Goal: Use online tool/utility: Use online tool/utility

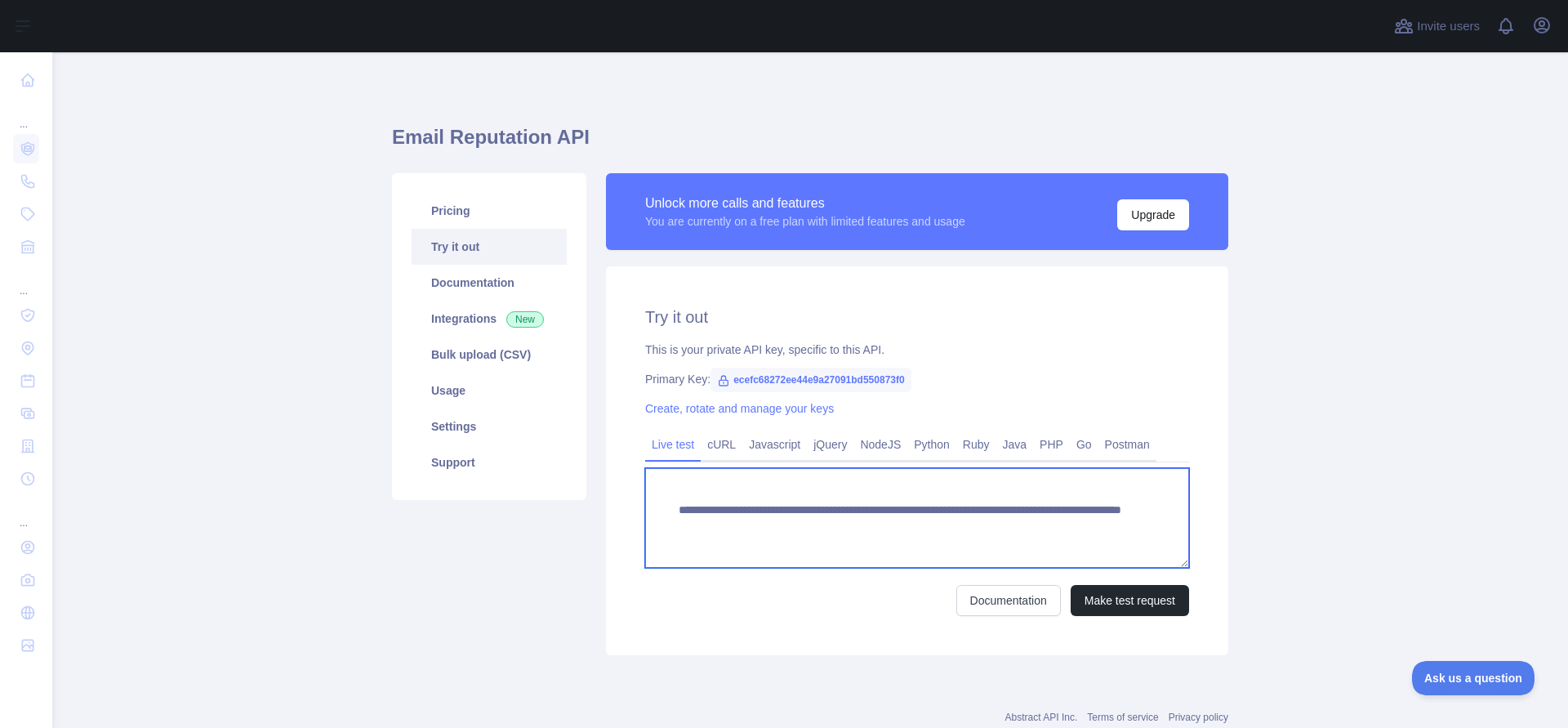
click at [984, 530] on textarea "**********" at bounding box center [917, 518] width 544 height 99
drag, startPoint x: 984, startPoint y: 530, endPoint x: 1050, endPoint y: 531, distance: 66.0
click at [1050, 531] on textarea "**********" at bounding box center [917, 518] width 544 height 99
type textarea "**********"
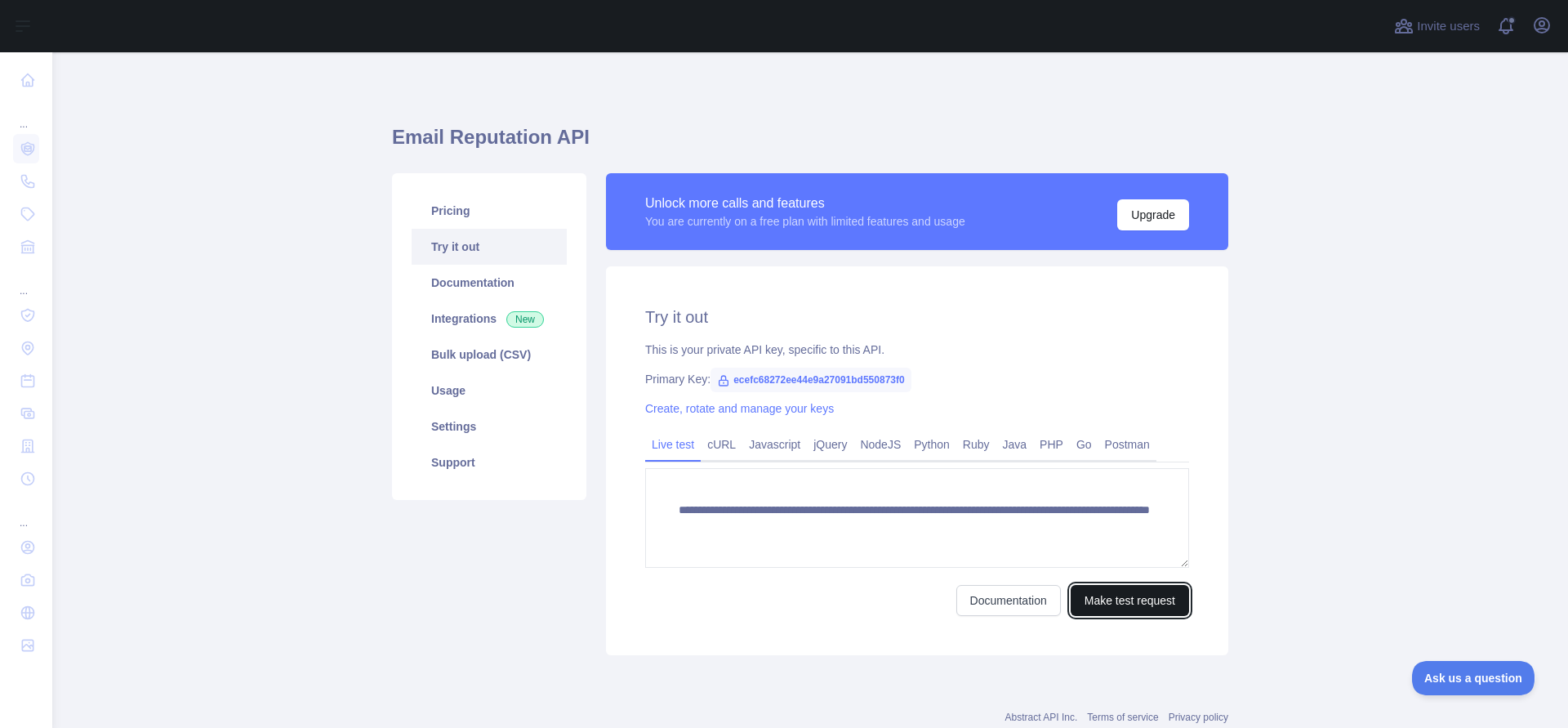
click at [1097, 599] on button "Make test request" at bounding box center [1130, 600] width 118 height 31
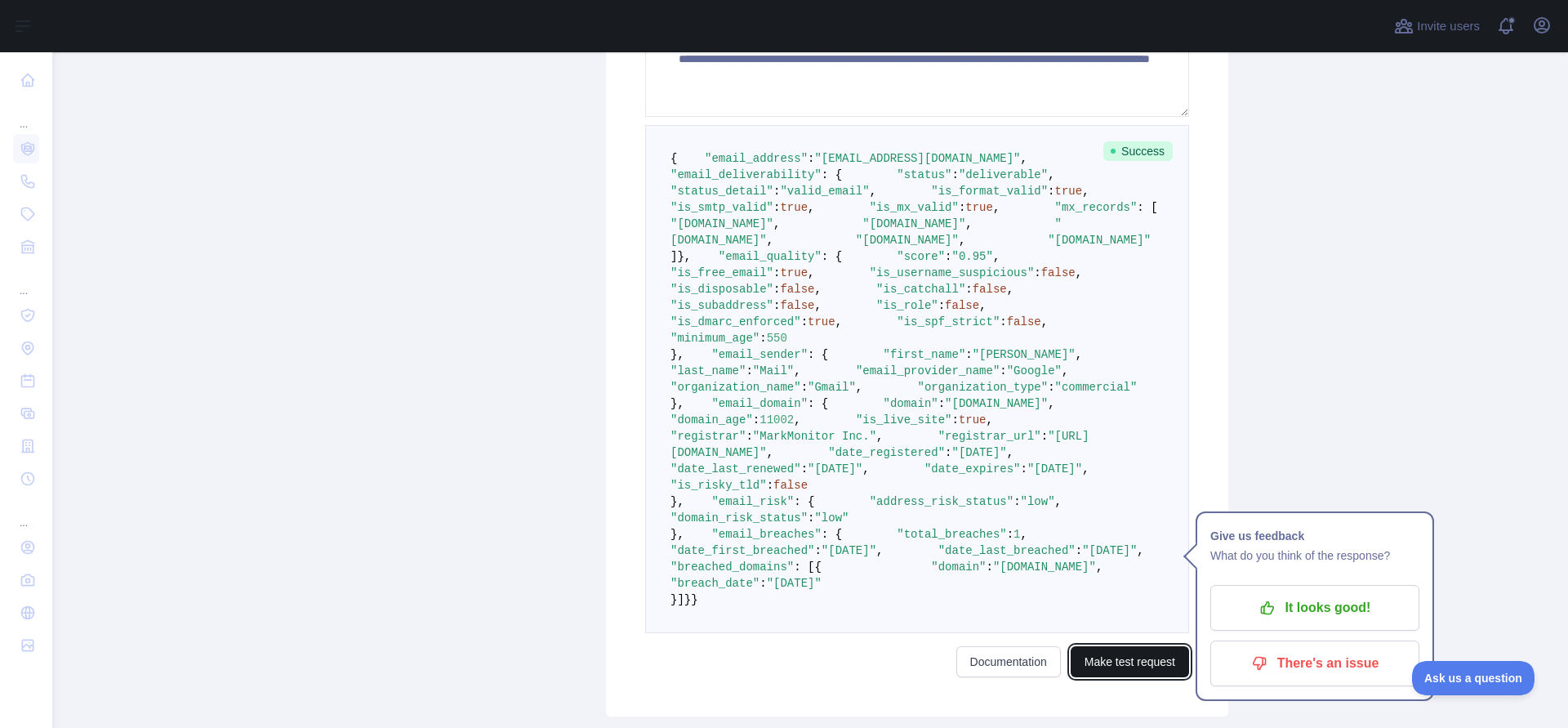
scroll to position [456, 0]
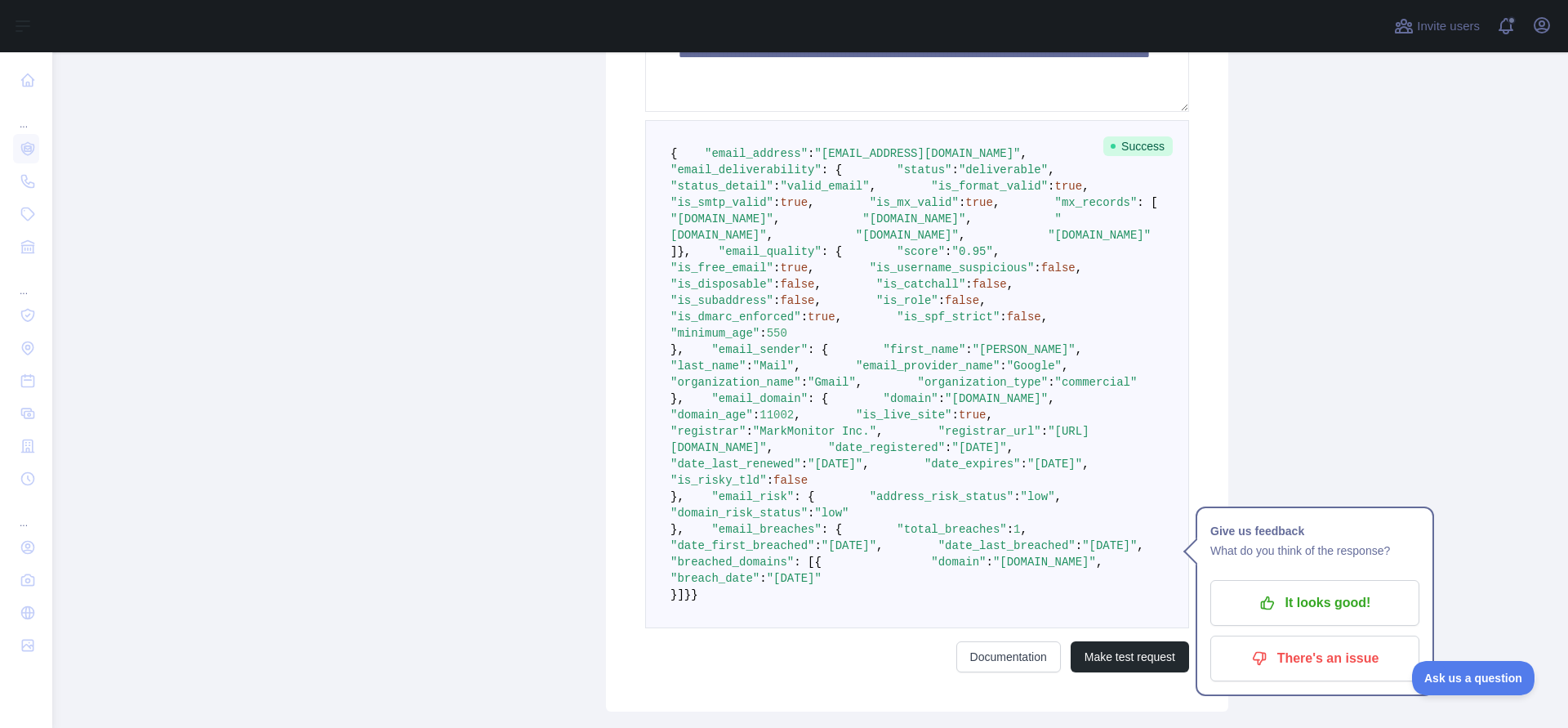
click at [869, 265] on pre "{ "email_address" : "[EMAIL_ADDRESS][DOMAIN_NAME]" , "email_deliverability" : {…" at bounding box center [917, 374] width 544 height 508
drag, startPoint x: 869, startPoint y: 265, endPoint x: 920, endPoint y: 208, distance: 76.5
click at [920, 208] on pre "{ "email_address" : "[EMAIL_ADDRESS][DOMAIN_NAME]" , "email_deliverability" : {…" at bounding box center [917, 374] width 544 height 508
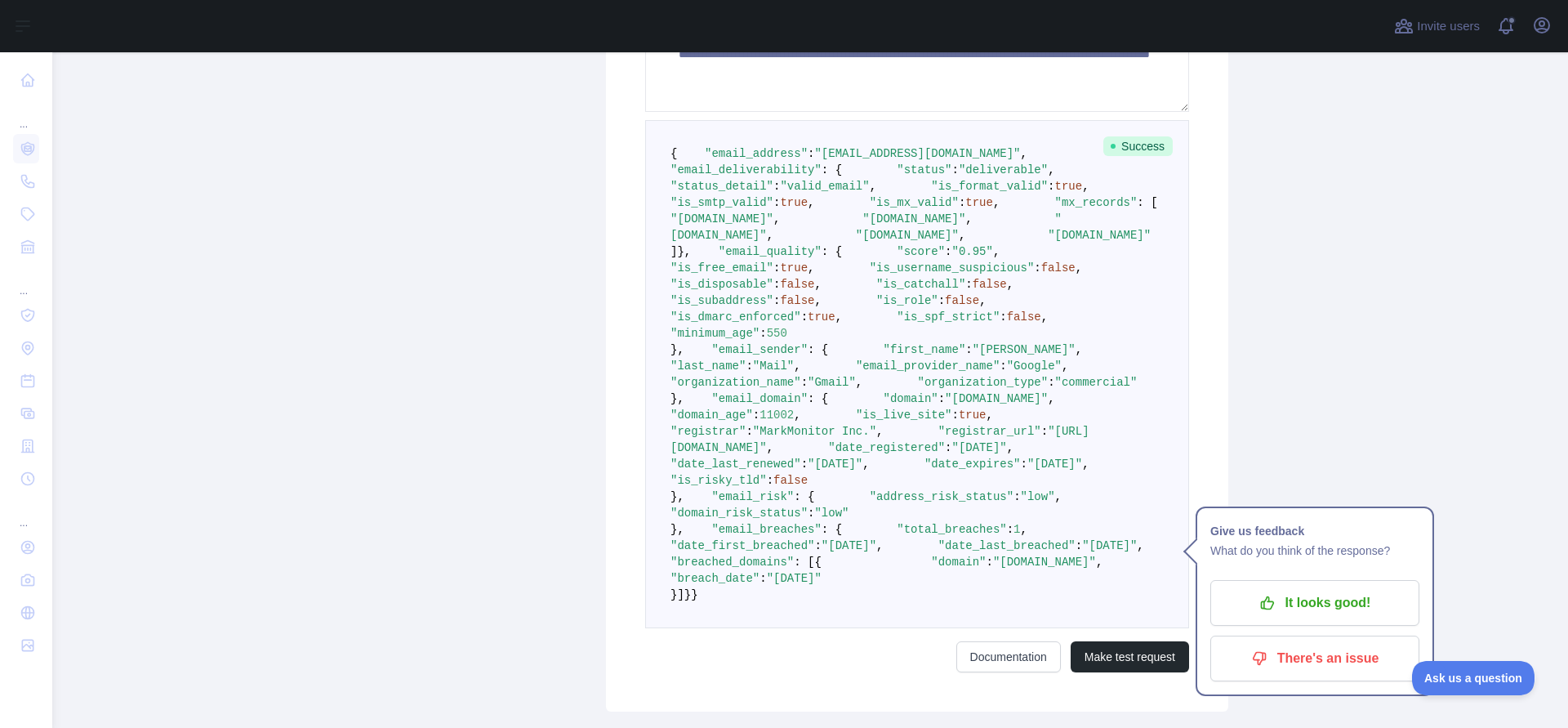
click at [920, 208] on pre "{ "email_address" : "[EMAIL_ADDRESS][DOMAIN_NAME]" , "email_deliverability" : {…" at bounding box center [917, 374] width 544 height 508
drag, startPoint x: 920, startPoint y: 208, endPoint x: 964, endPoint y: 379, distance: 176.6
click at [964, 379] on pre "{ "email_address" : "[EMAIL_ADDRESS][DOMAIN_NAME]" , "email_deliverability" : {…" at bounding box center [917, 374] width 544 height 508
click at [956, 403] on pre "{ "email_address" : "[EMAIL_ADDRESS][DOMAIN_NAME]" , "email_deliverability" : {…" at bounding box center [917, 374] width 544 height 508
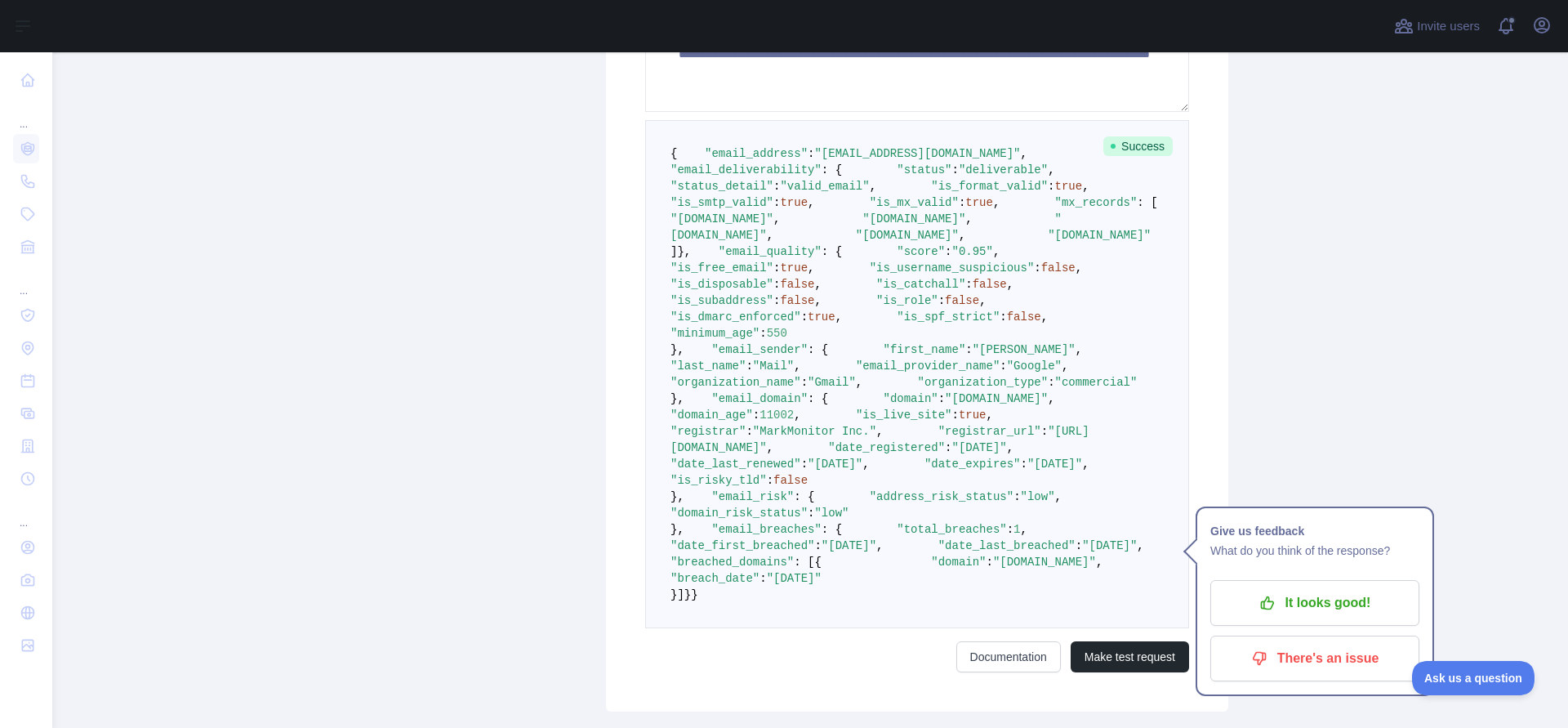
drag, startPoint x: 956, startPoint y: 403, endPoint x: 957, endPoint y: 427, distance: 24.0
click at [957, 427] on pre "{ "email_address" : "[EMAIL_ADDRESS][DOMAIN_NAME]" , "email_deliverability" : {…" at bounding box center [917, 374] width 544 height 508
click at [934, 446] on pre "{ "email_address" : "[EMAIL_ADDRESS][DOMAIN_NAME]" , "email_deliverability" : {…" at bounding box center [917, 374] width 544 height 508
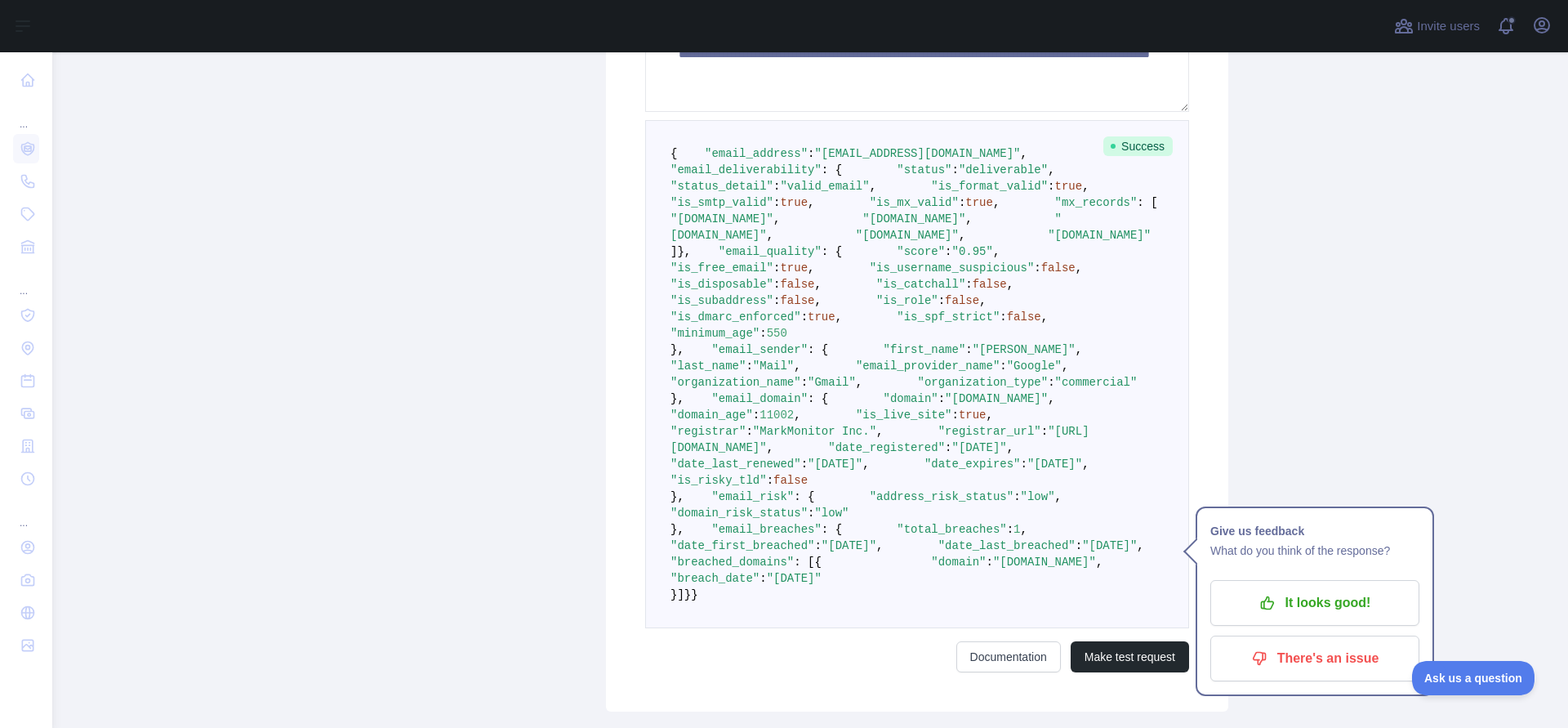
click at [765, 275] on span ""is_free_email"" at bounding box center [722, 268] width 103 height 13
copy span "is_free_email"
click at [764, 421] on pre "{ "email_address" : "[EMAIL_ADDRESS][DOMAIN_NAME]" , "email_deliverability" : {…" at bounding box center [917, 374] width 544 height 508
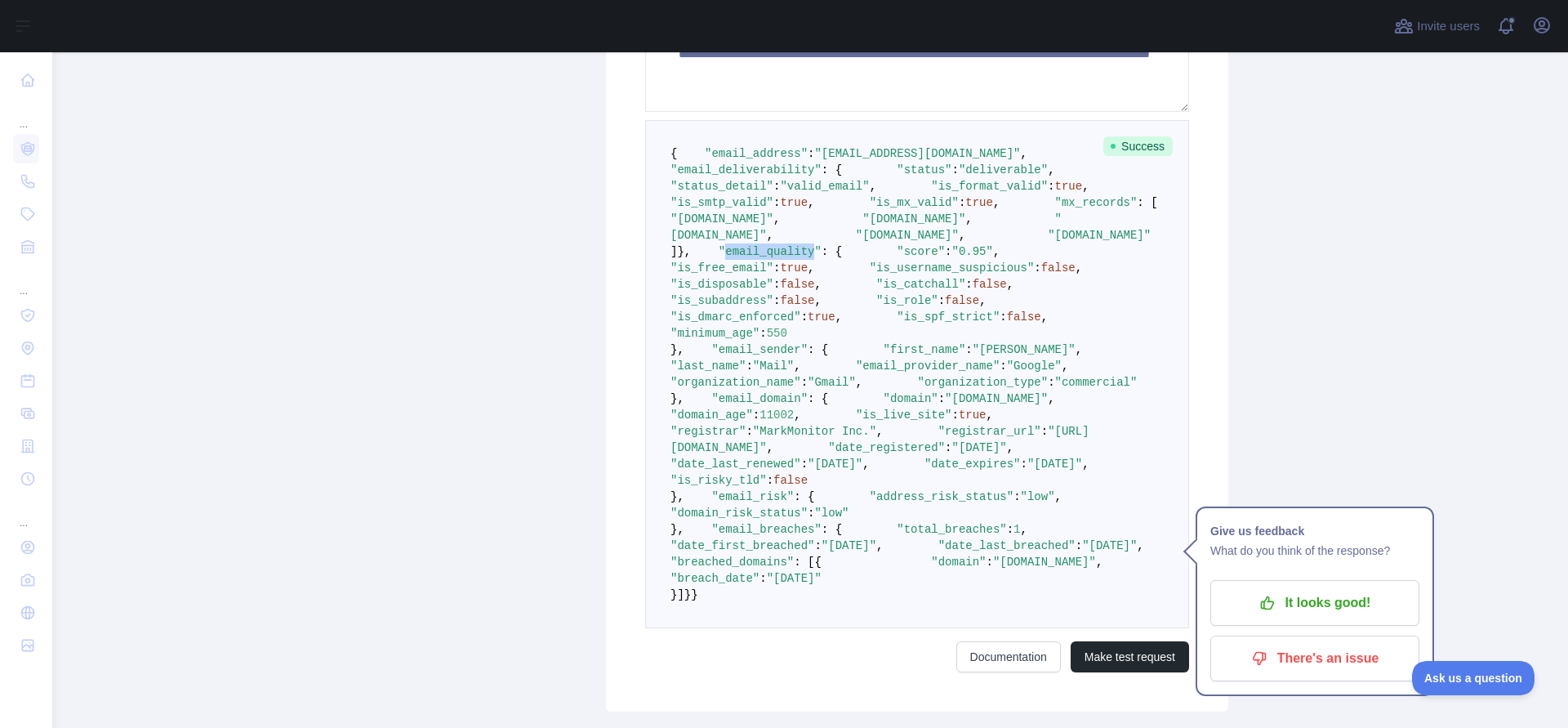
copy span "email_quality"
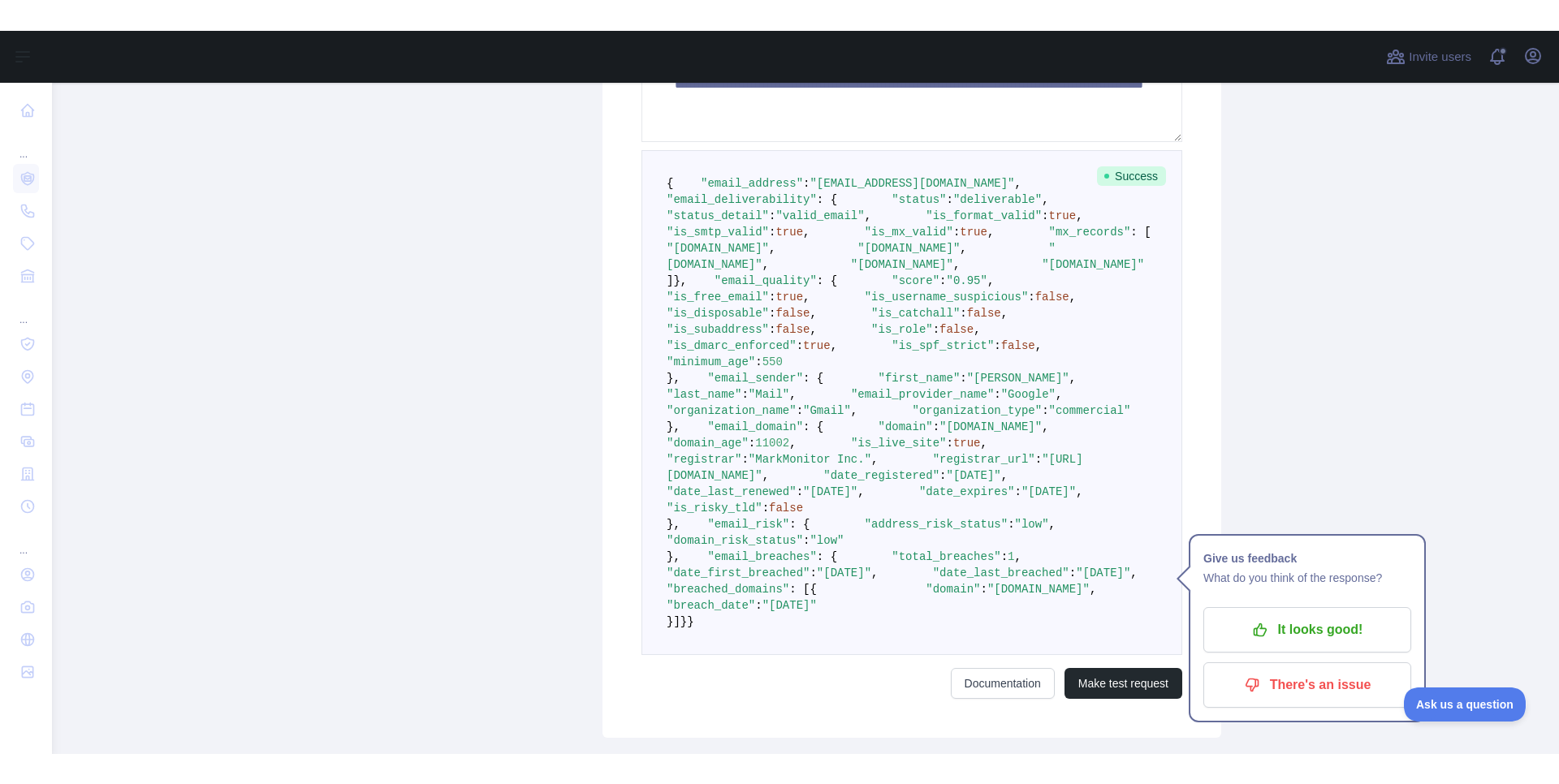
scroll to position [884, 0]
